Goal: Task Accomplishment & Management: Use online tool/utility

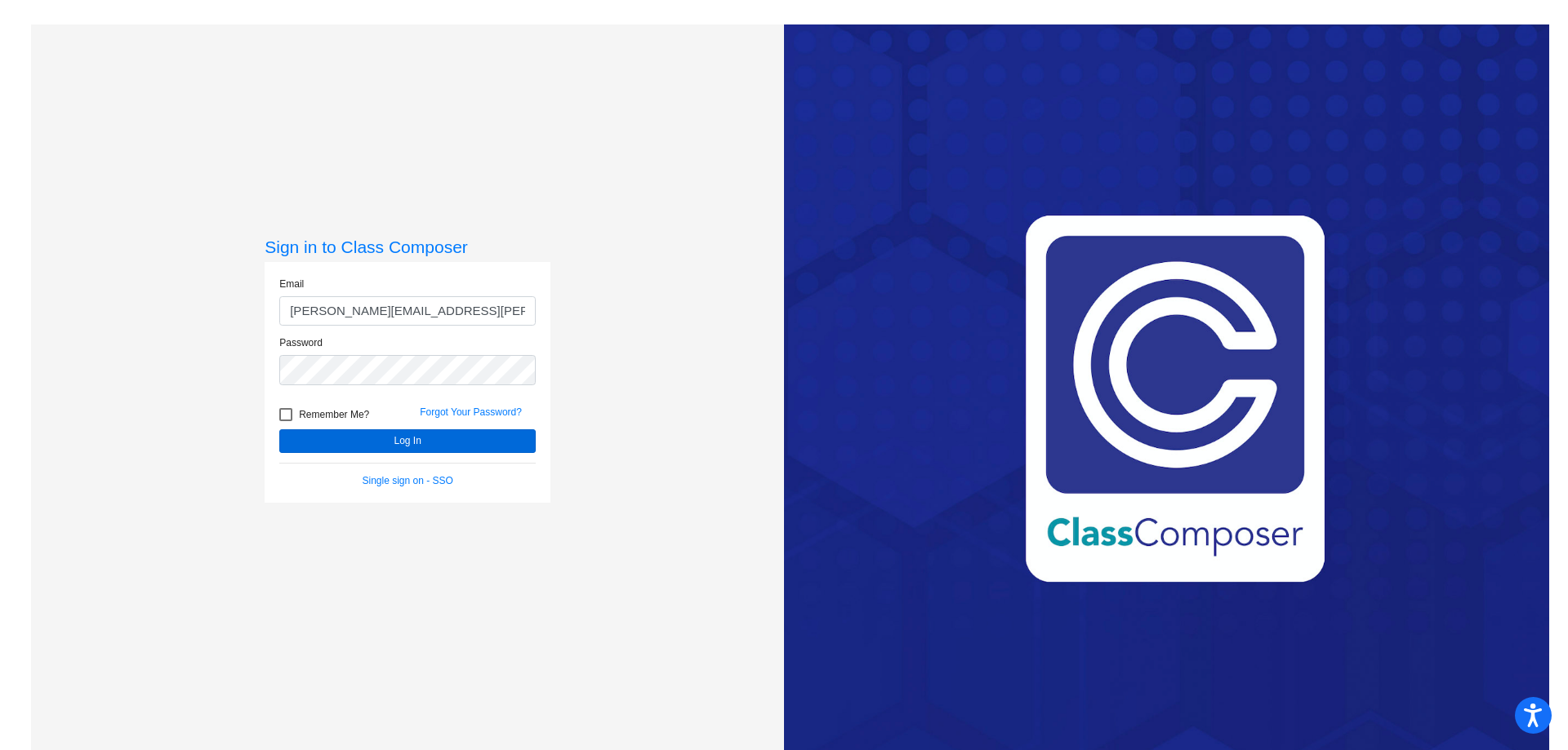
type input "[PERSON_NAME][EMAIL_ADDRESS][PERSON_NAME][DOMAIN_NAME]"
click at [400, 444] on button "Log In" at bounding box center [408, 441] width 257 height 24
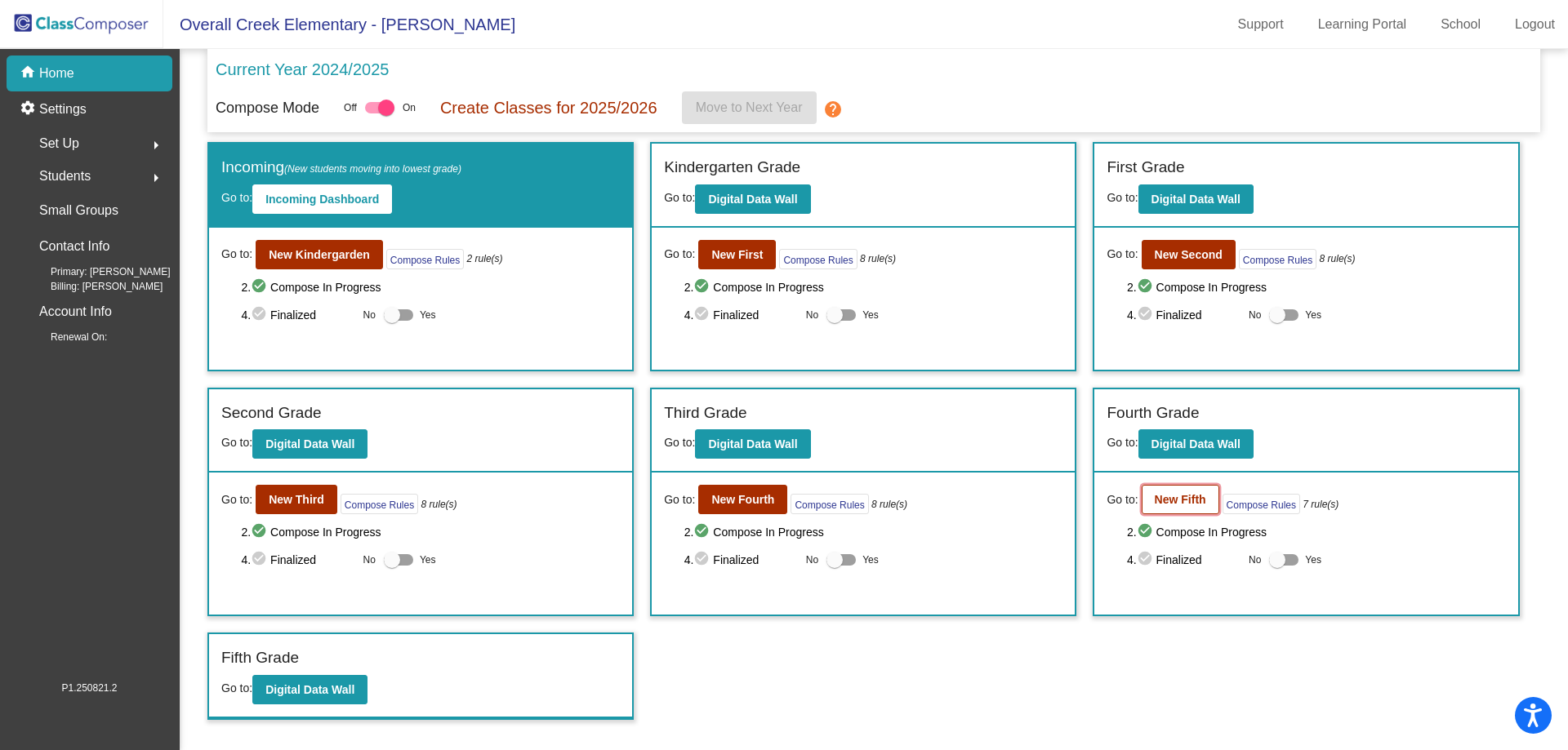
click at [1188, 508] on button "New Fifth" at bounding box center [1180, 499] width 78 height 30
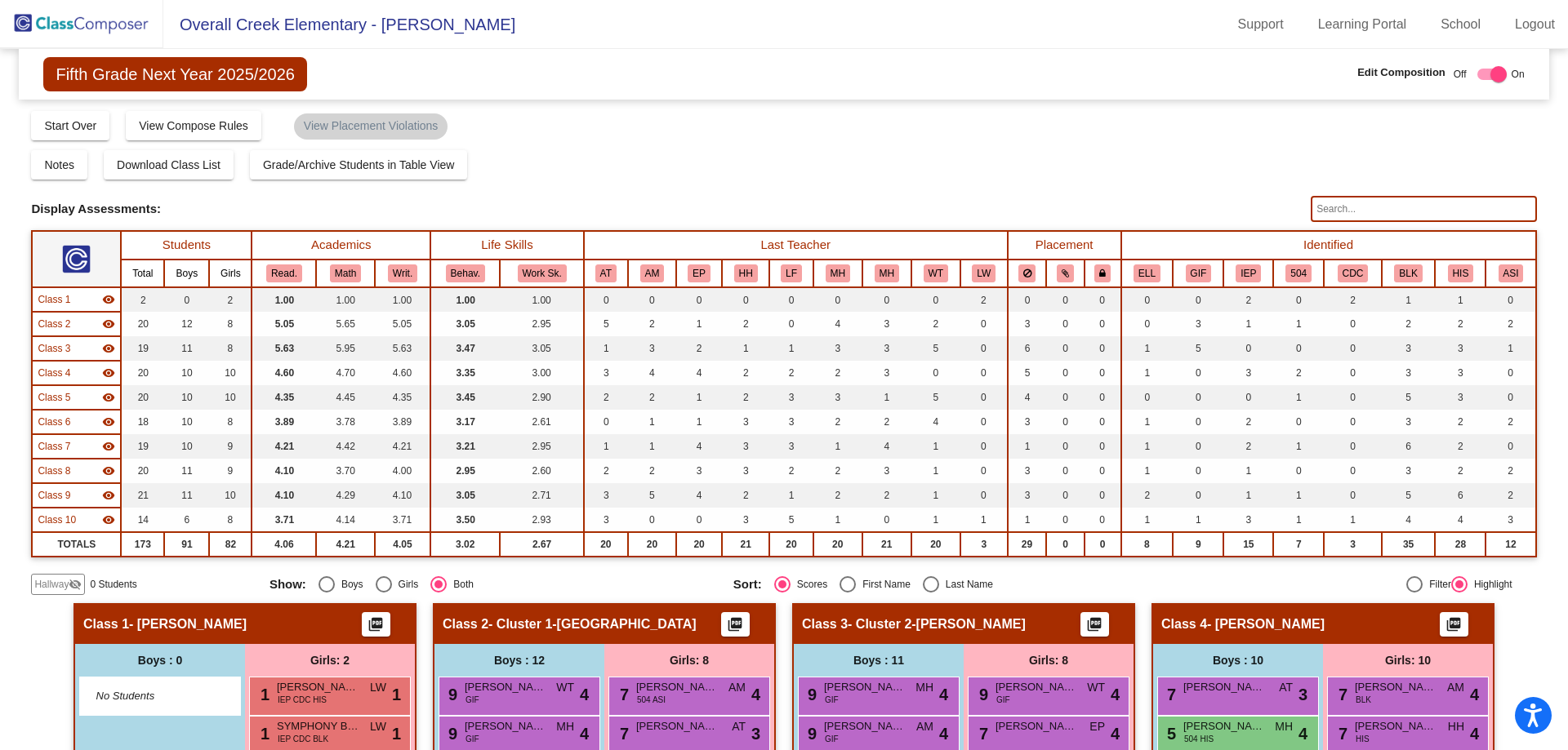
click at [813, 226] on div "Display Scores for Years: [DATE] - [DATE] [DATE] - [DATE] Grade/Archive Student…" at bounding box center [783, 352] width 1506 height 486
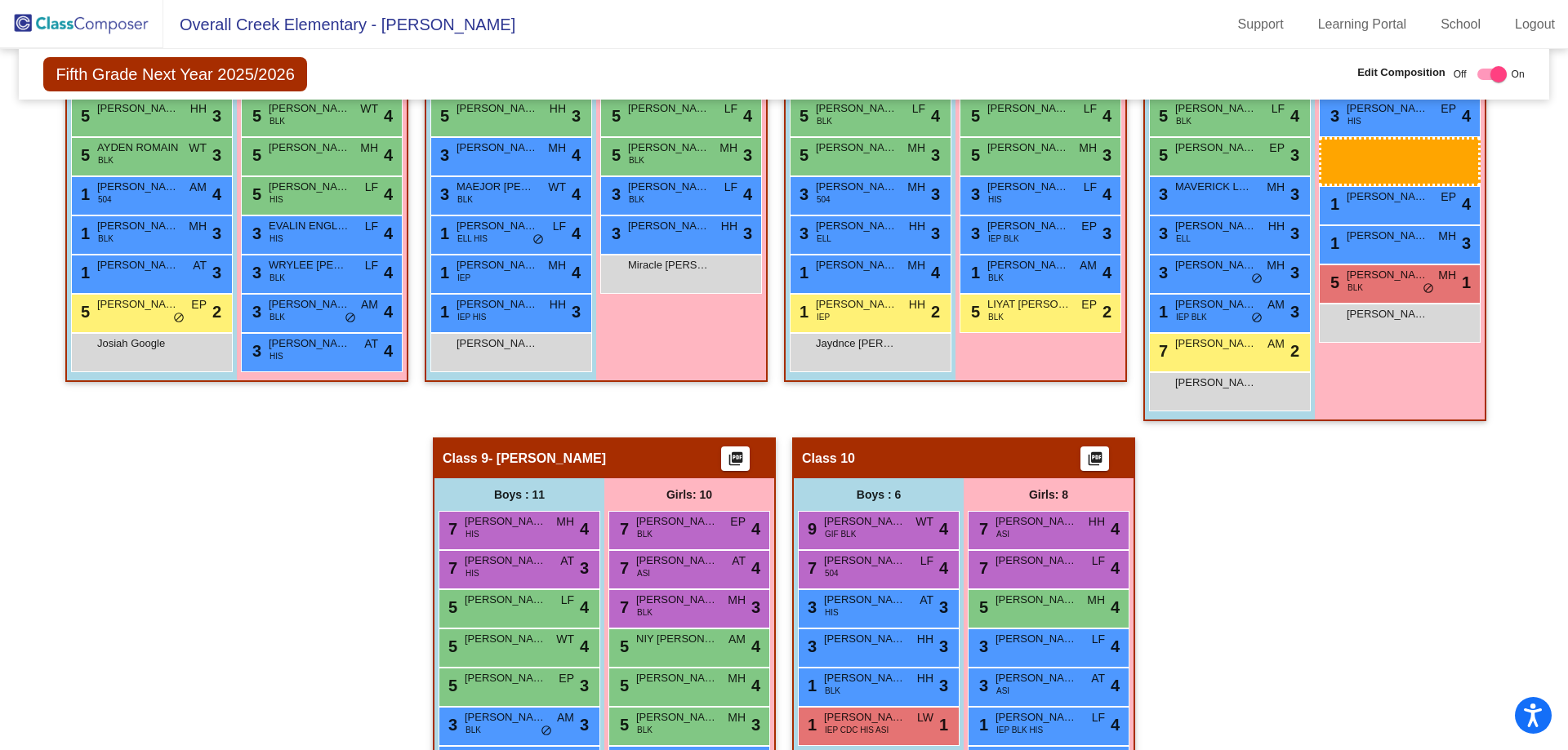
scroll to position [1484, 0]
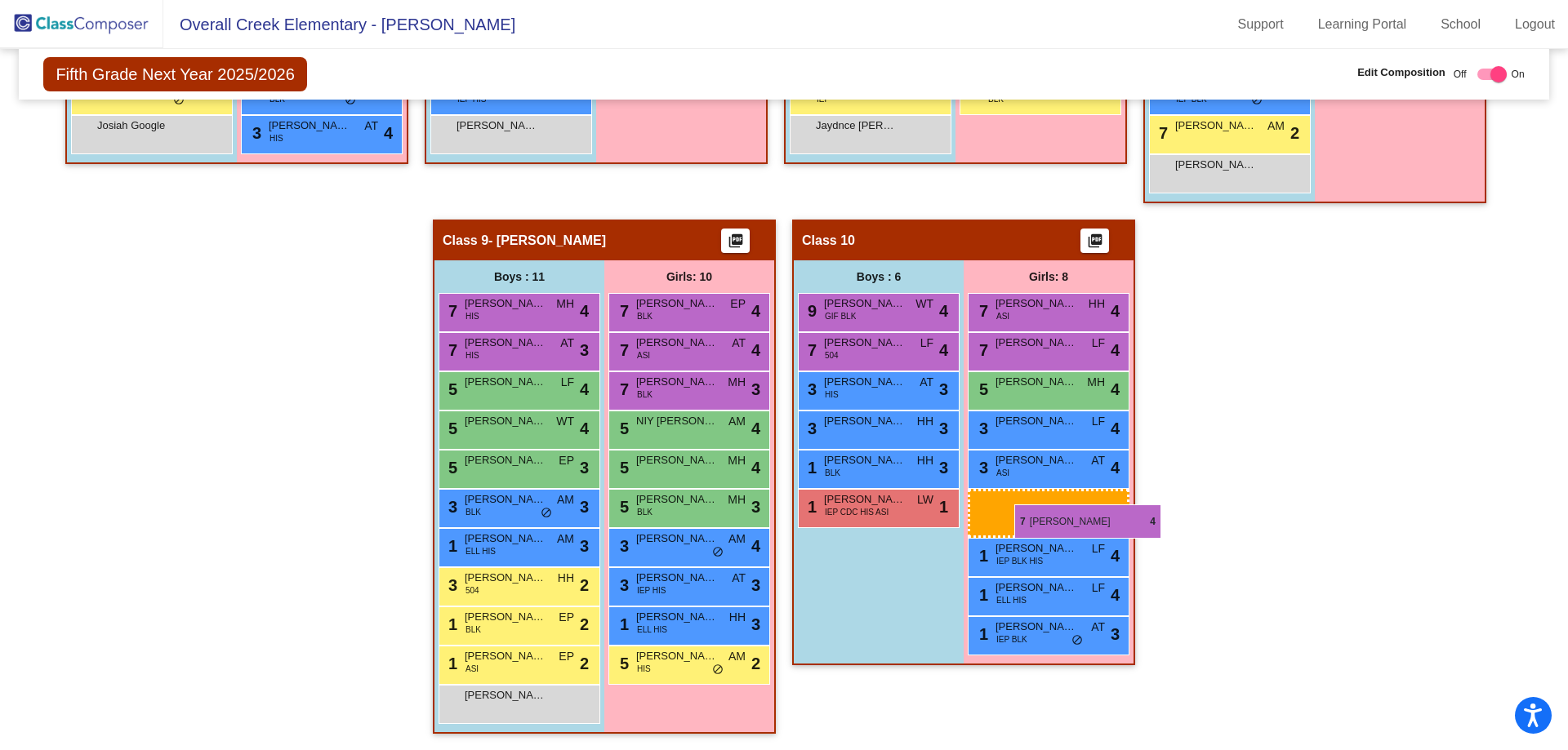
drag, startPoint x: 1385, startPoint y: 310, endPoint x: 1014, endPoint y: 504, distance: 418.7
click at [1014, 504] on body "Accessibility Screen-Reader Guide, Feedback, and Issue Reporting | New window O…" at bounding box center [784, 375] width 1568 height 750
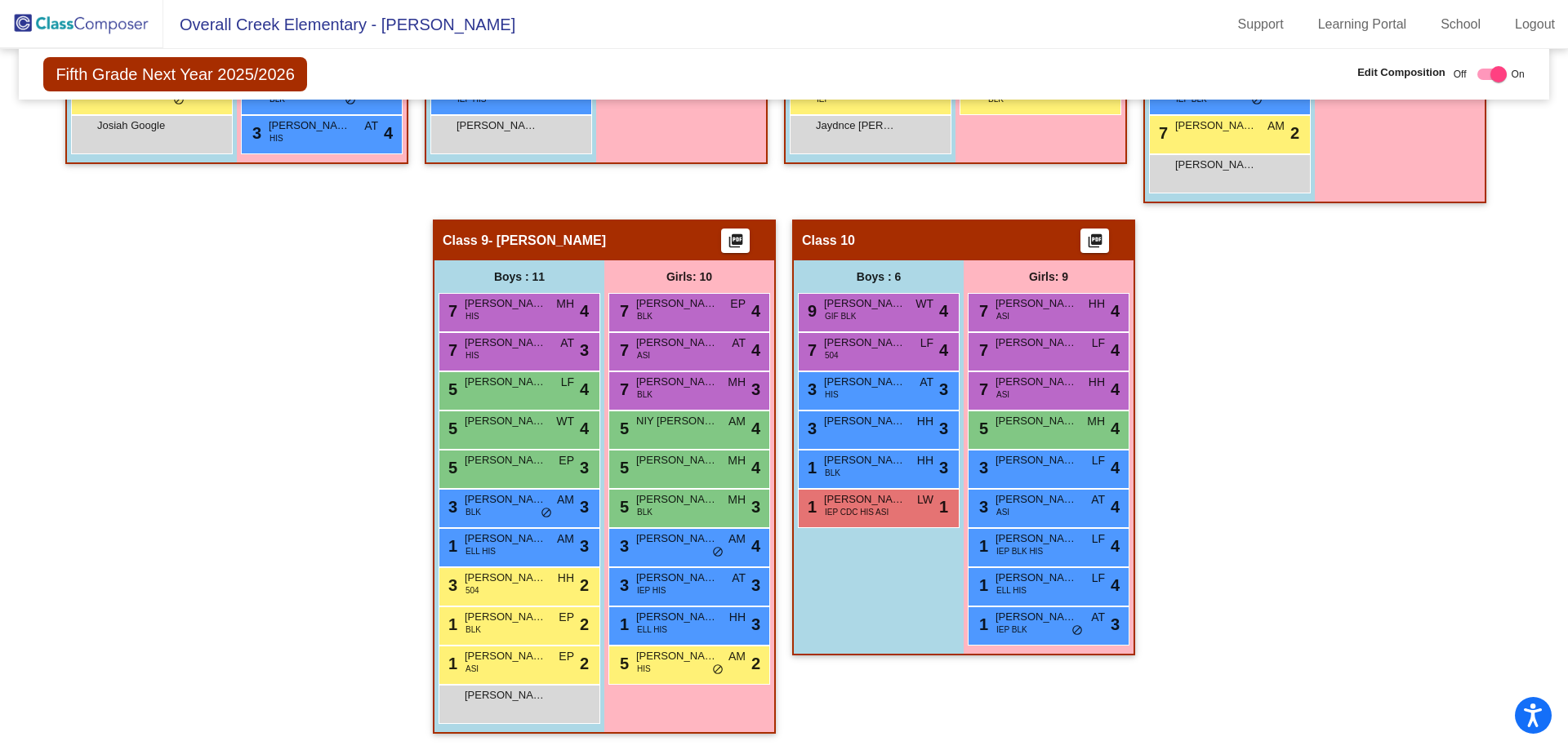
click at [54, 26] on img at bounding box center [81, 24] width 163 height 48
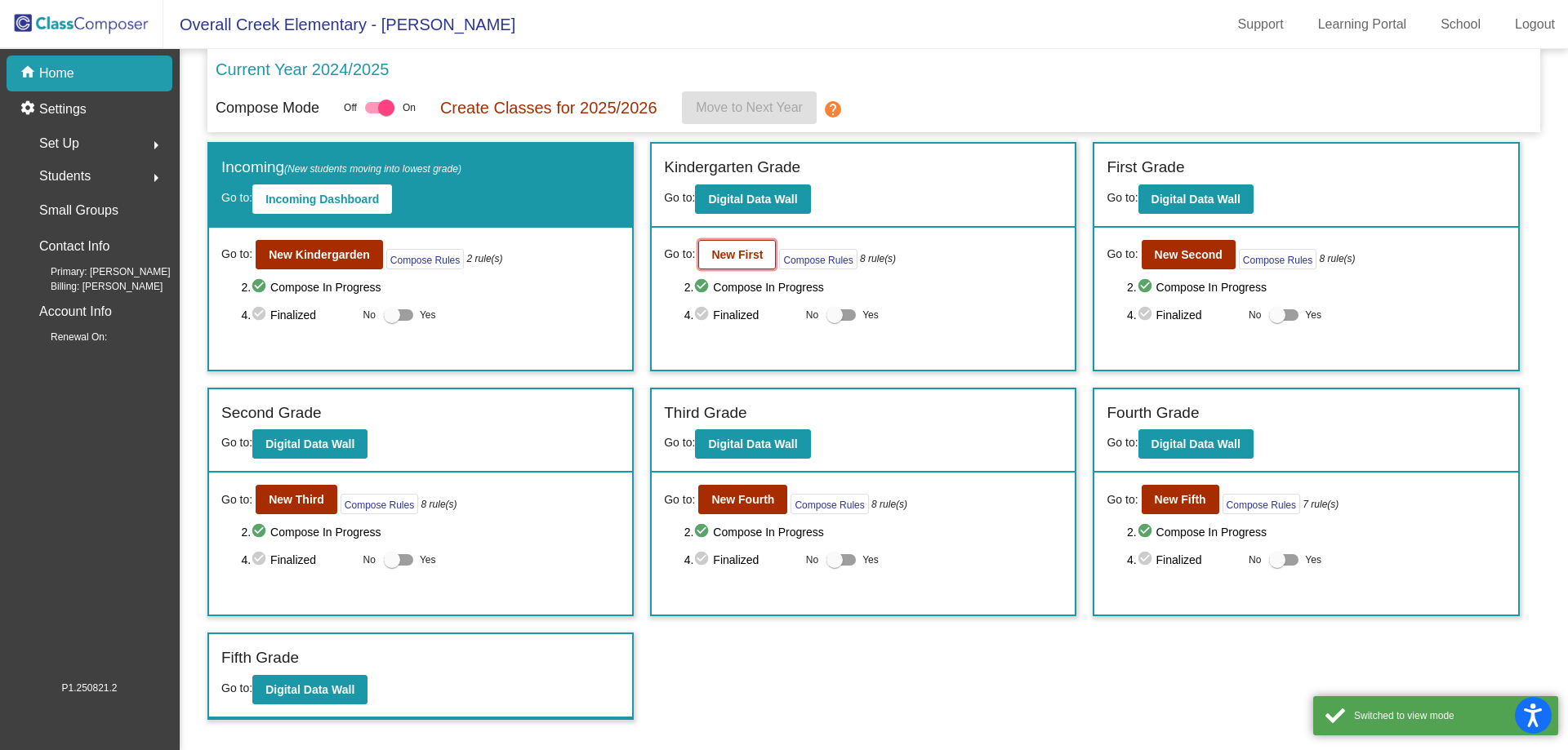
click at [737, 249] on b "New First" at bounding box center [737, 254] width 51 height 13
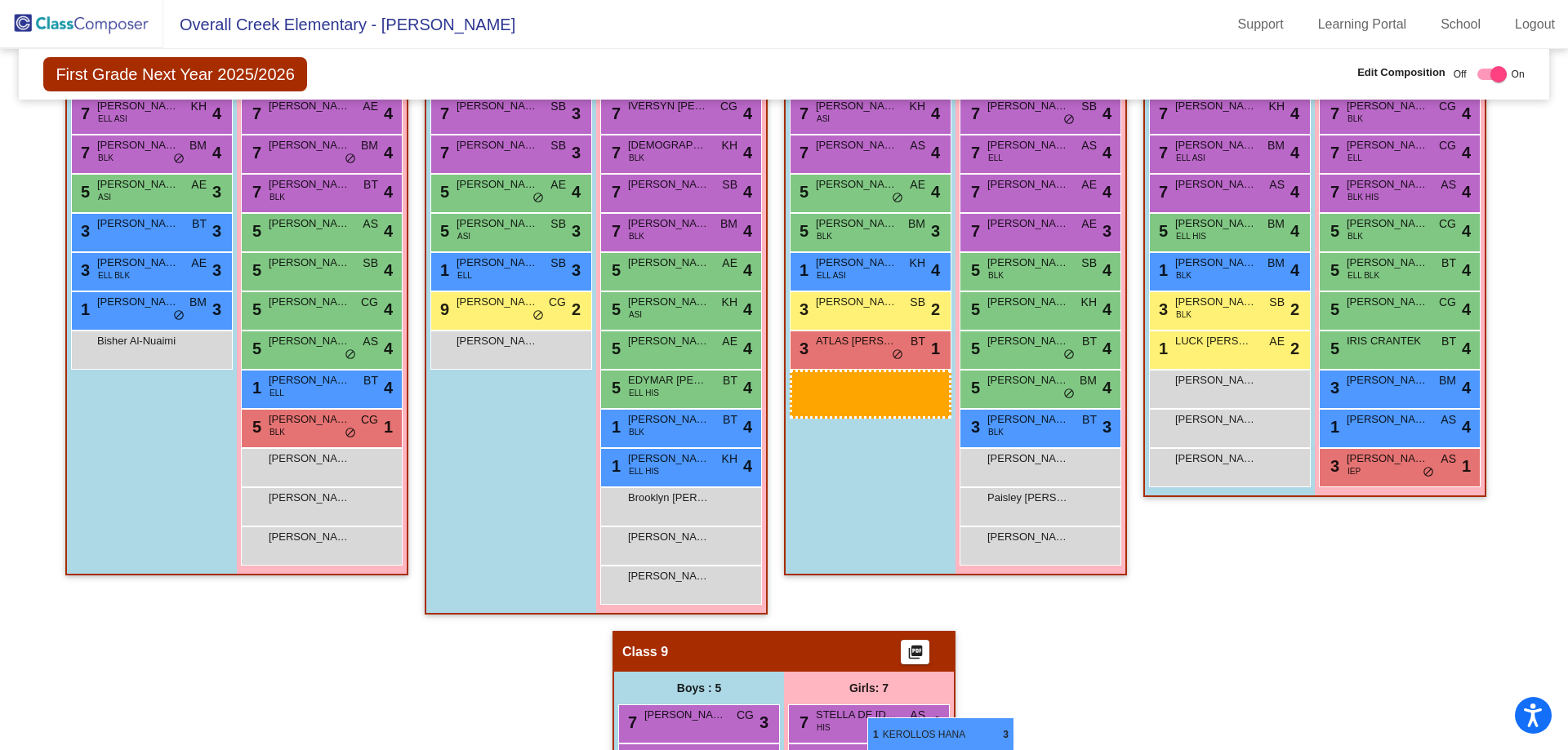
scroll to position [1172, 0]
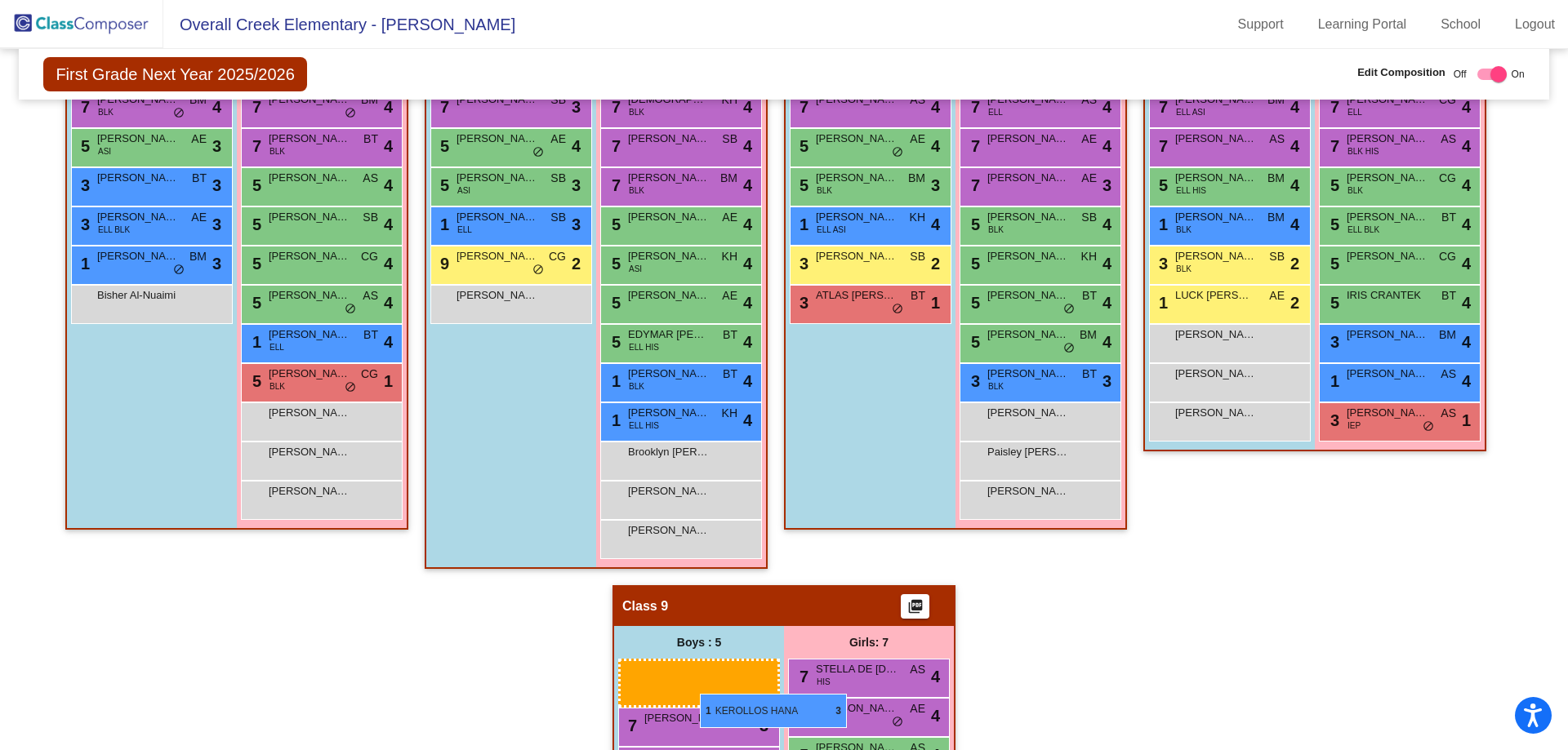
drag, startPoint x: 853, startPoint y: 464, endPoint x: 698, endPoint y: 694, distance: 277.4
click at [698, 694] on body "Accessibility Screen-Reader Guide, Feedback, and Issue Reporting | New window O…" at bounding box center [784, 375] width 1568 height 750
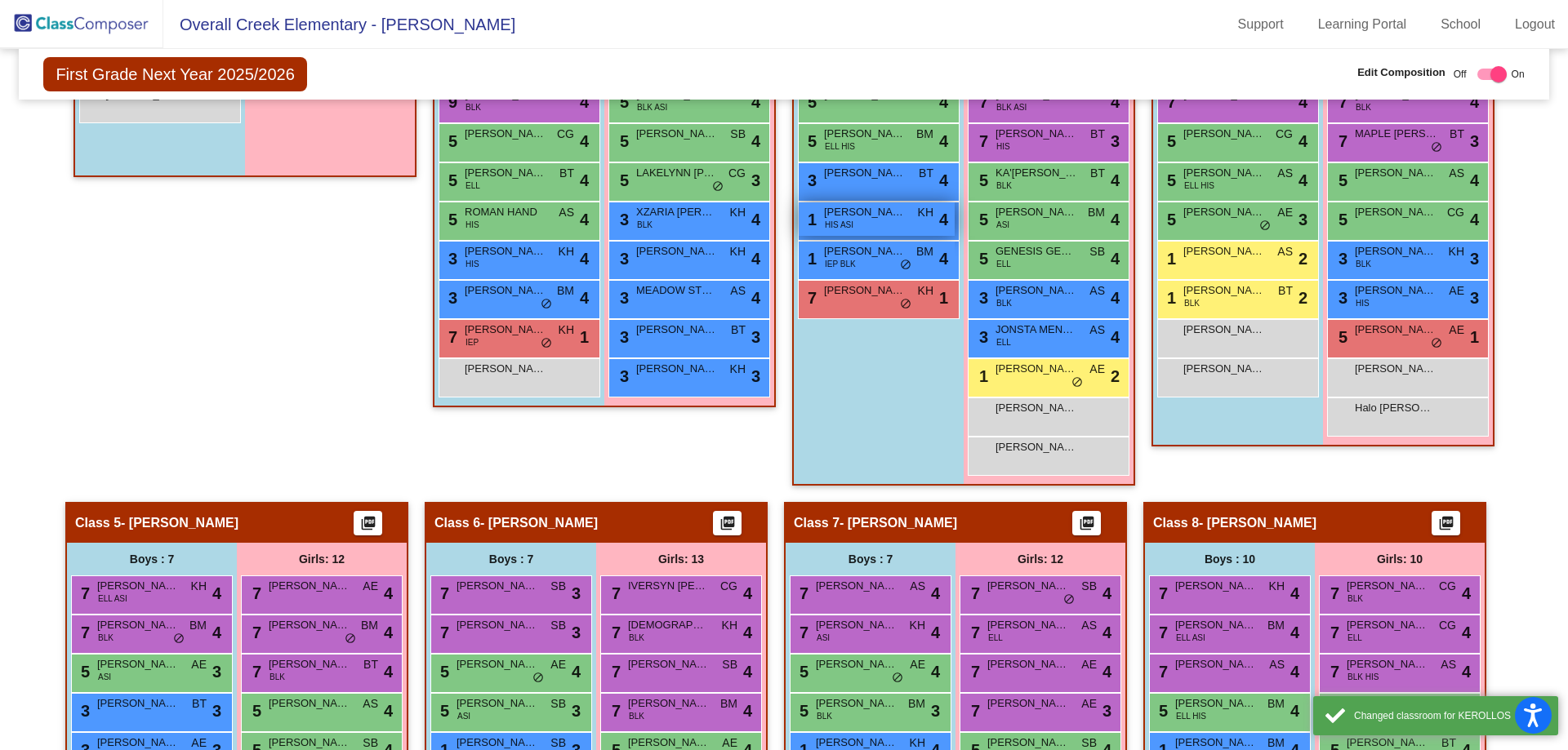
scroll to position [616, 0]
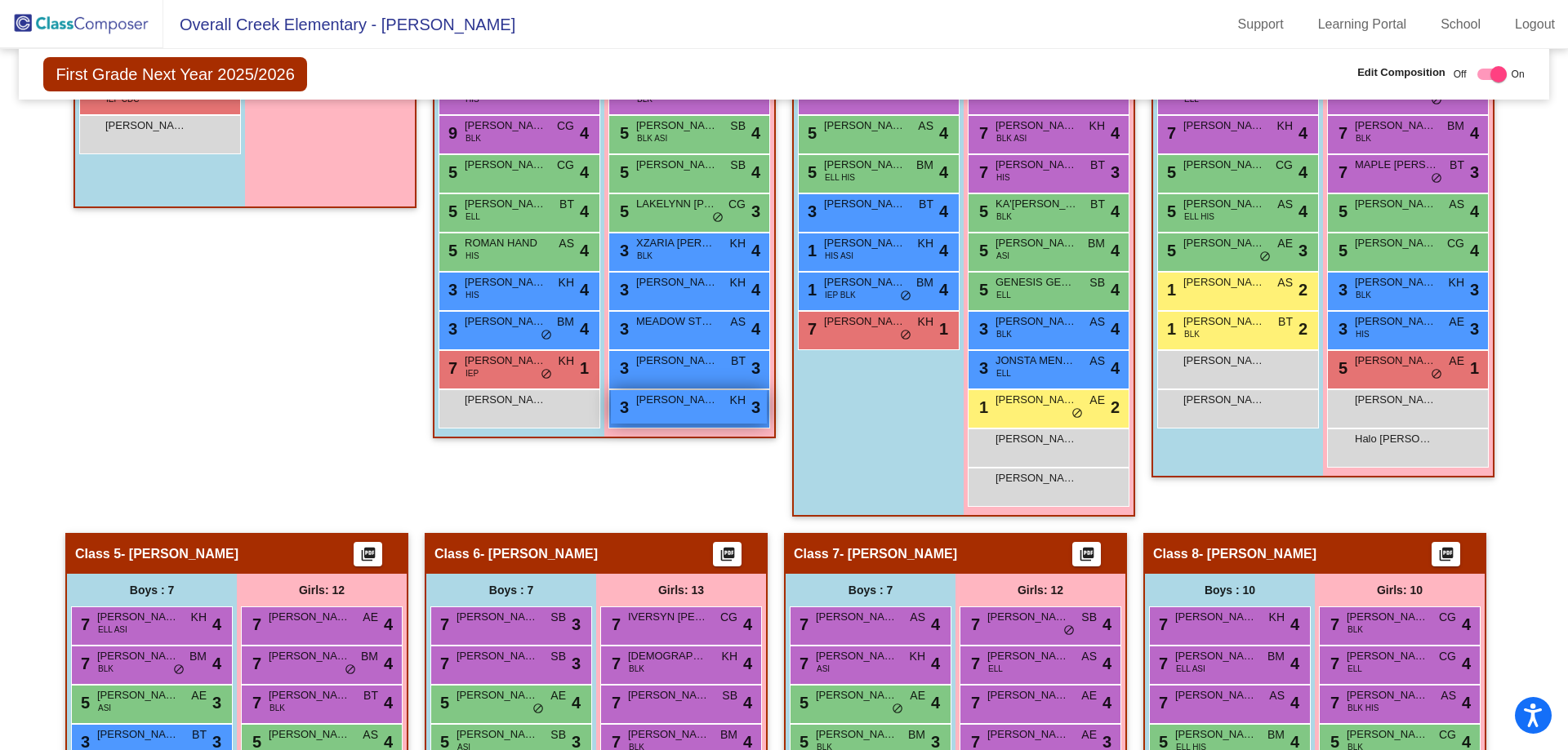
click at [699, 396] on span "[PERSON_NAME]" at bounding box center [676, 400] width 82 height 17
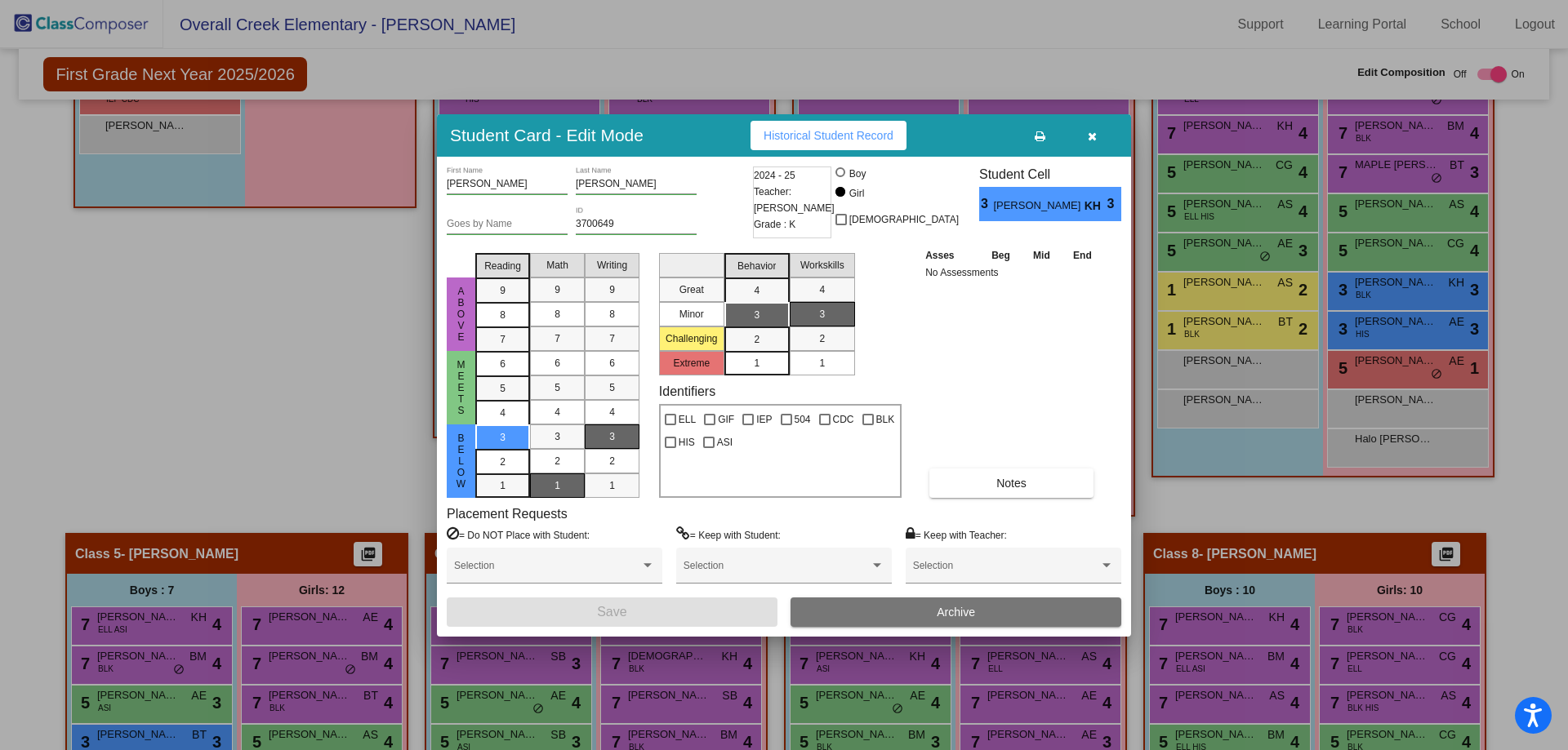
click at [219, 308] on div at bounding box center [784, 375] width 1568 height 750
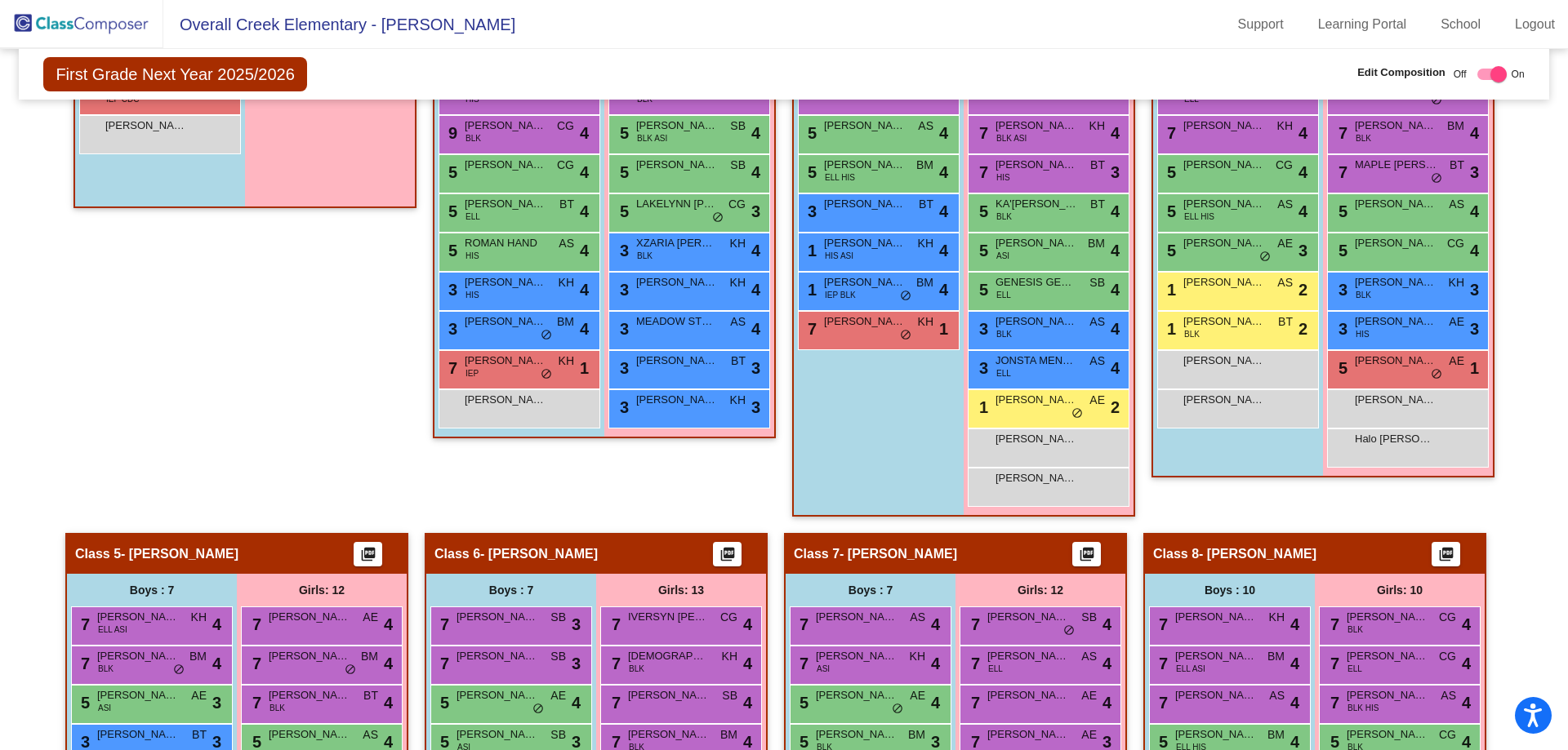
click at [56, 13] on img at bounding box center [81, 24] width 163 height 48
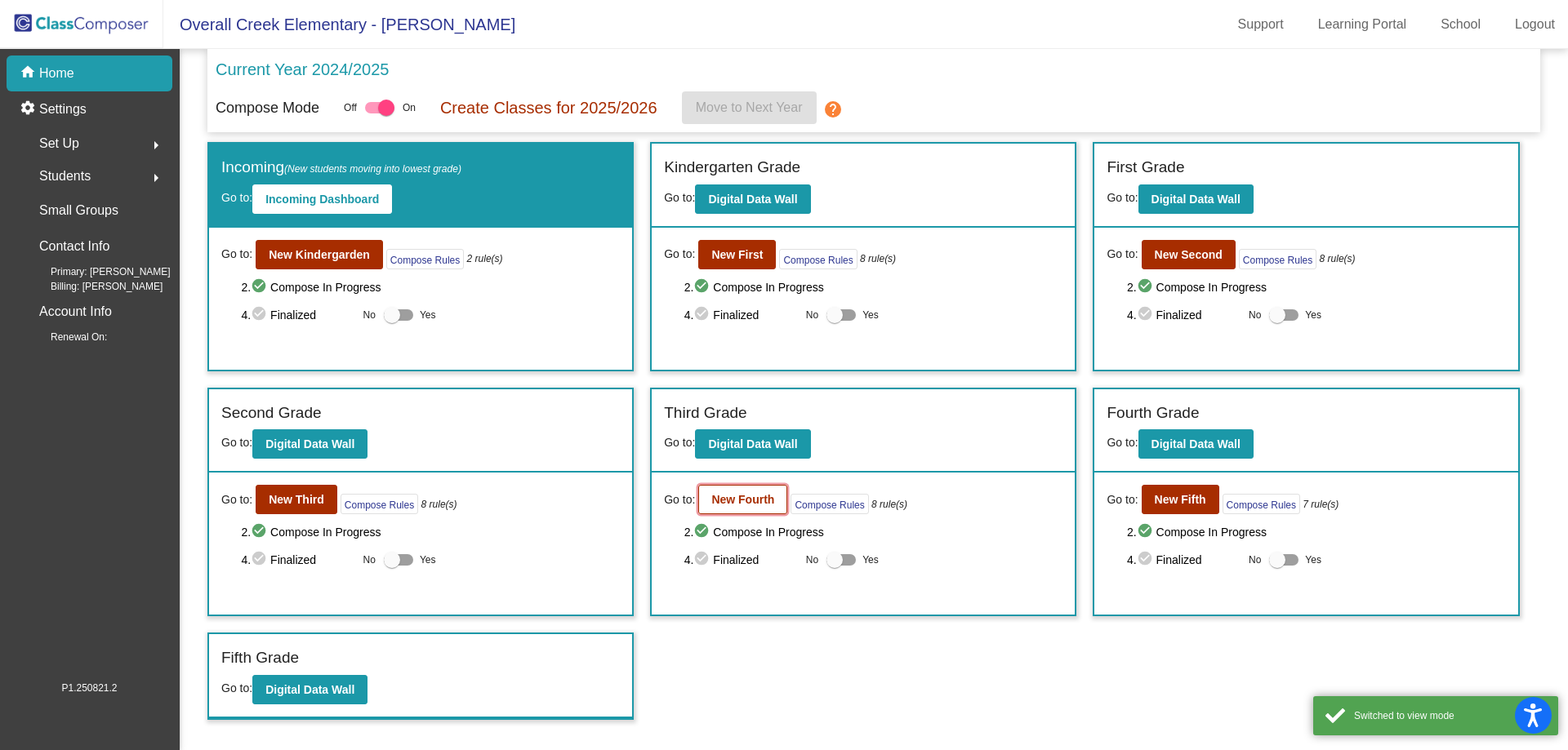
click at [767, 494] on b "New Fourth" at bounding box center [743, 499] width 63 height 13
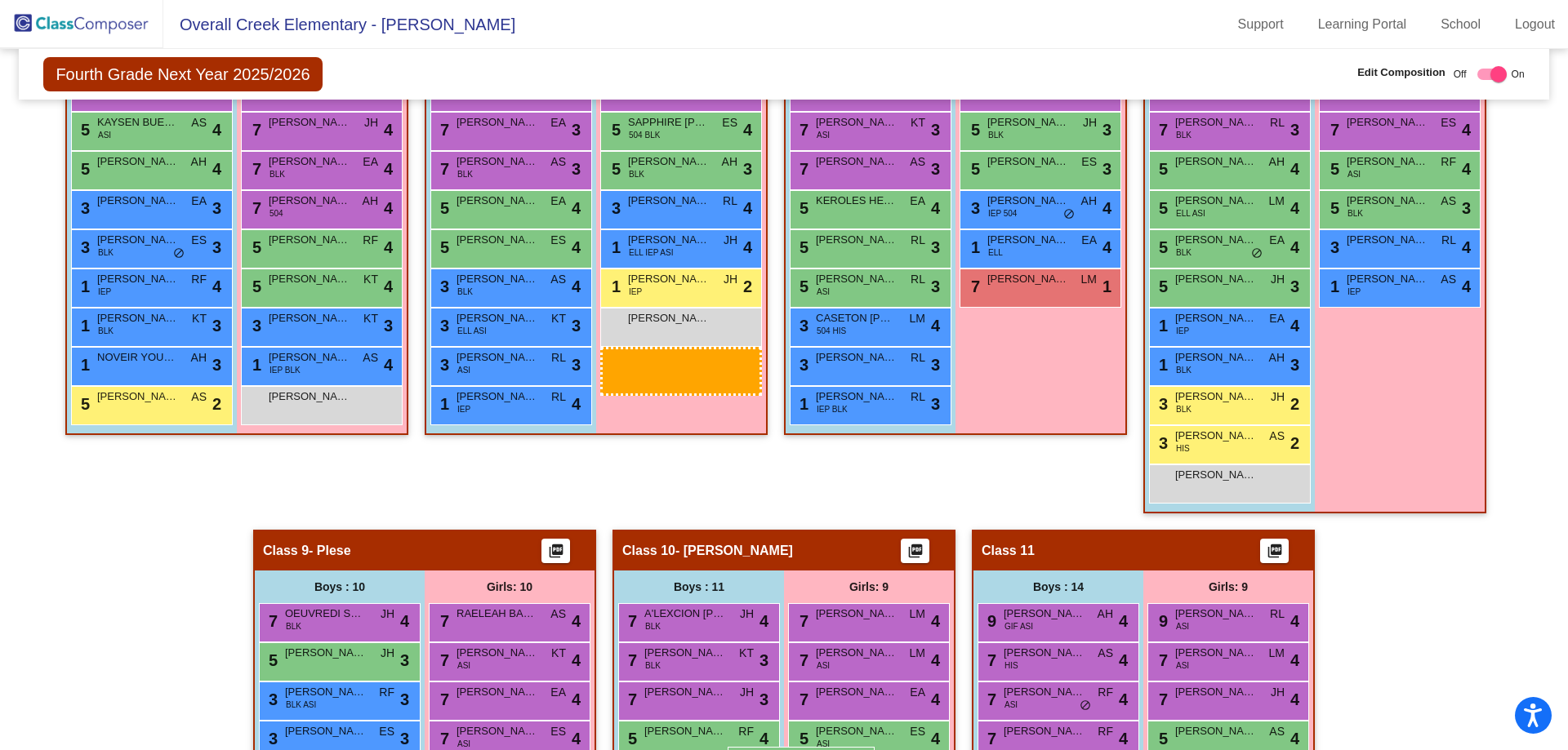
scroll to position [1208, 0]
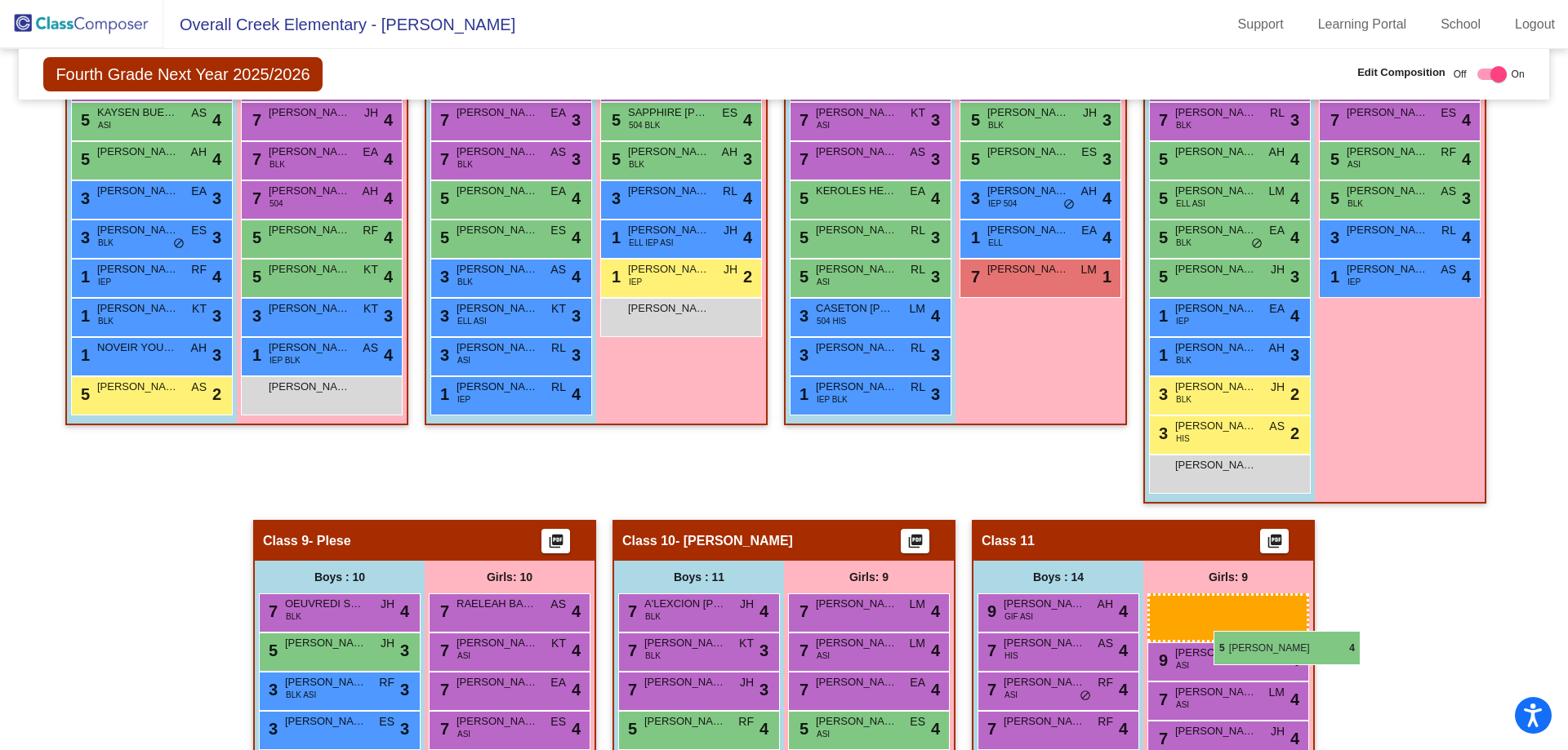
drag, startPoint x: 689, startPoint y: 366, endPoint x: 1213, endPoint y: 631, distance: 587.2
click at [1213, 631] on body "Accessibility Screen-Reader Guide, Feedback, and Issue Reporting | New window O…" at bounding box center [784, 375] width 1568 height 750
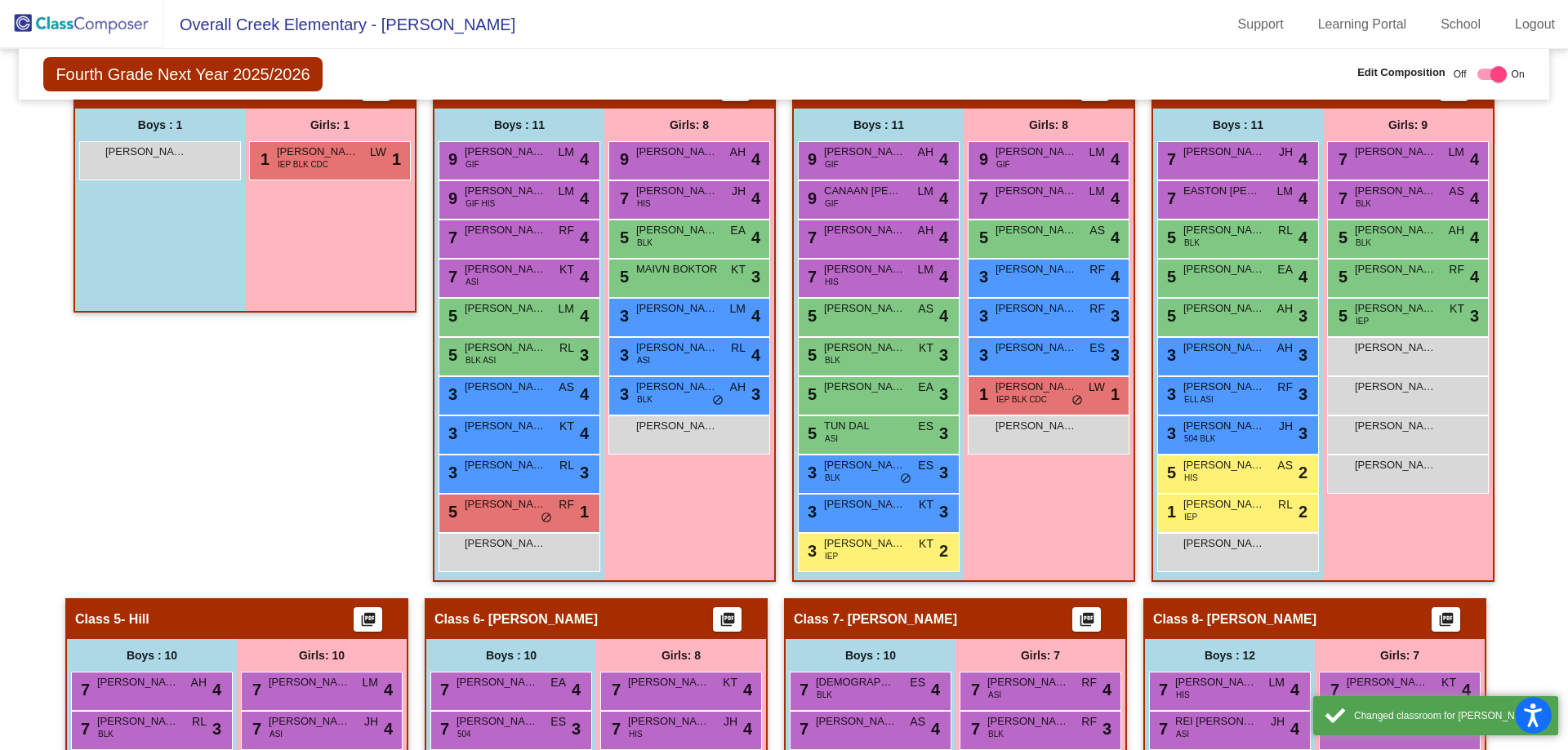
scroll to position [0, 0]
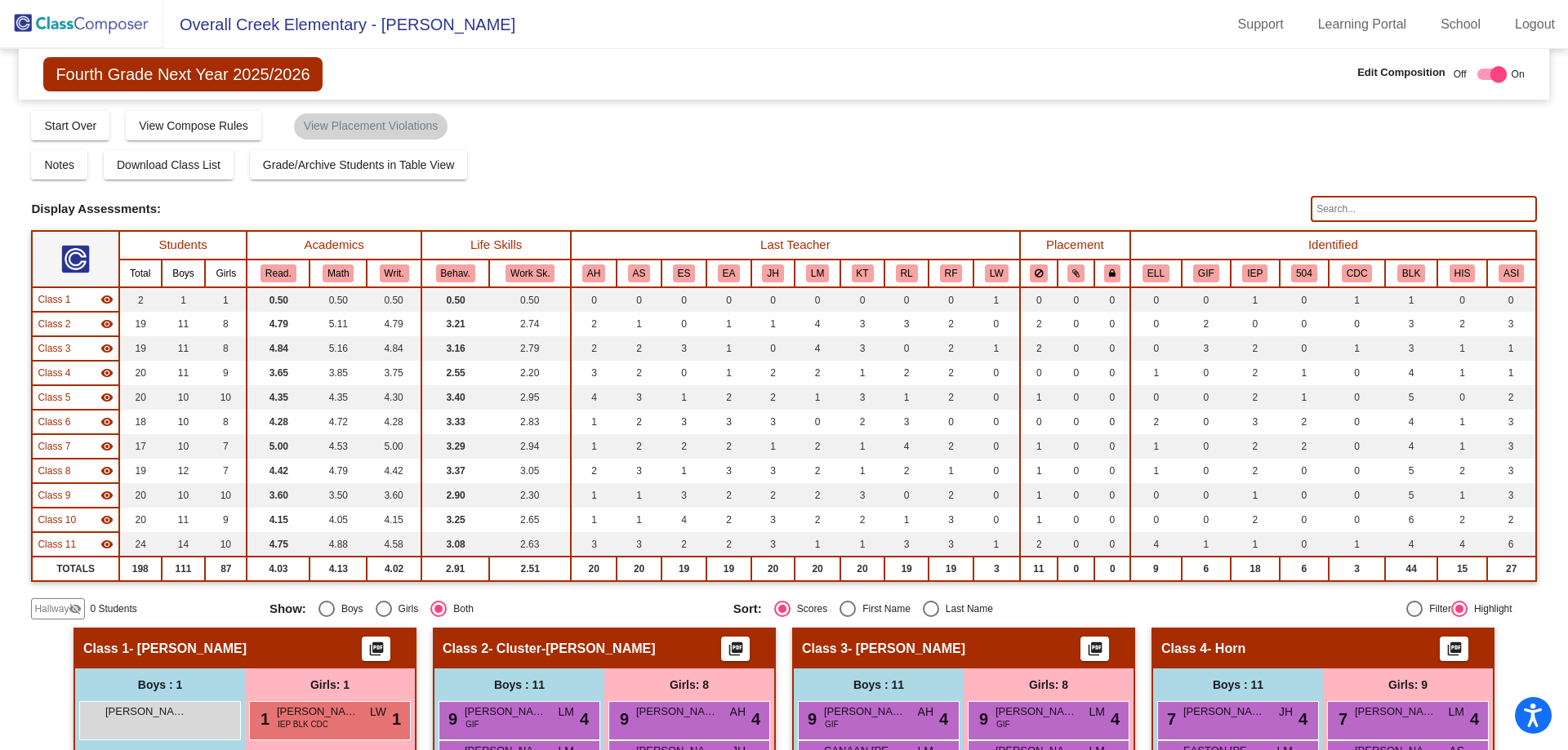
click at [135, 33] on img at bounding box center [81, 24] width 163 height 48
